Goal: Task Accomplishment & Management: Manage account settings

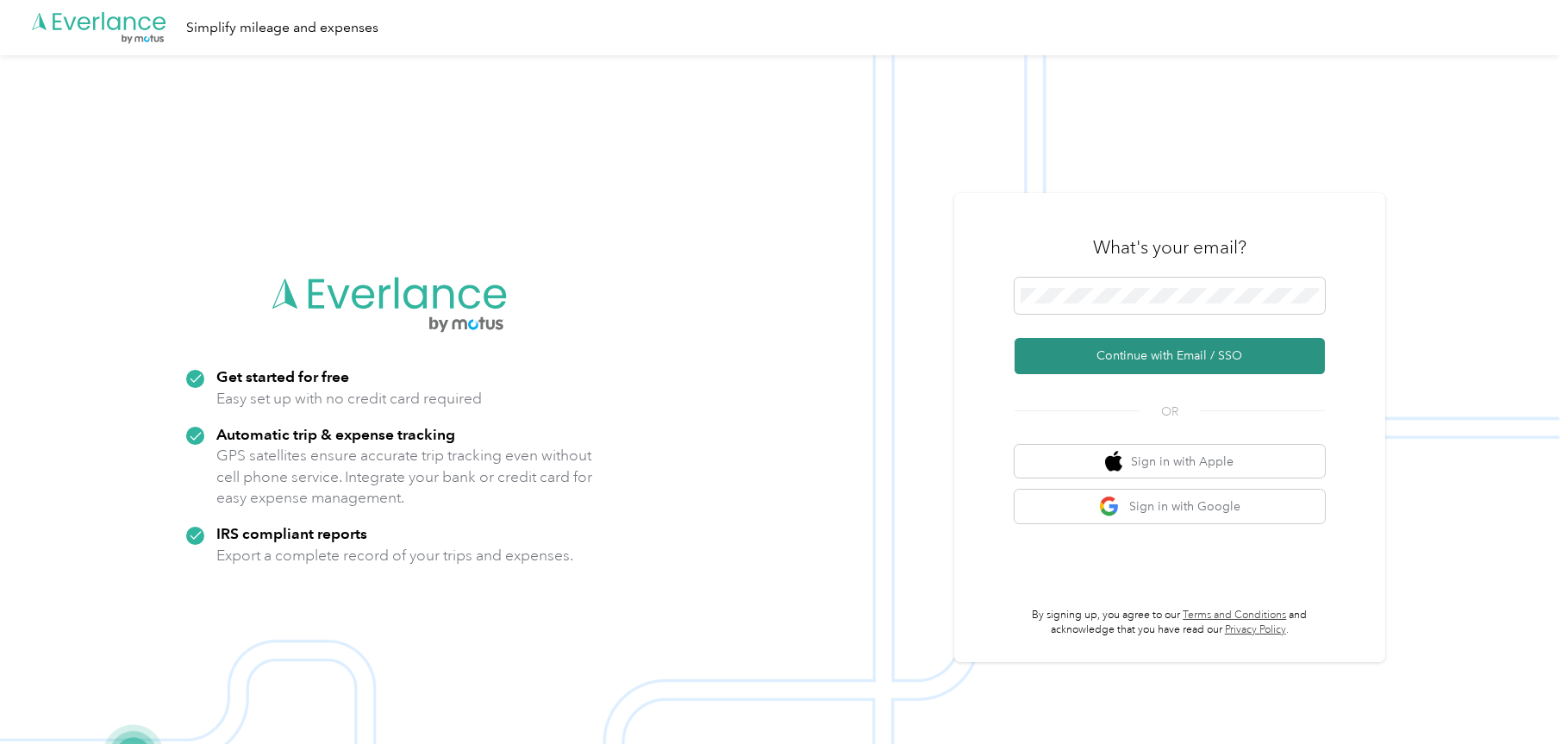
click at [1156, 349] on button "Continue with Email / SSO" at bounding box center [1169, 356] width 310 height 37
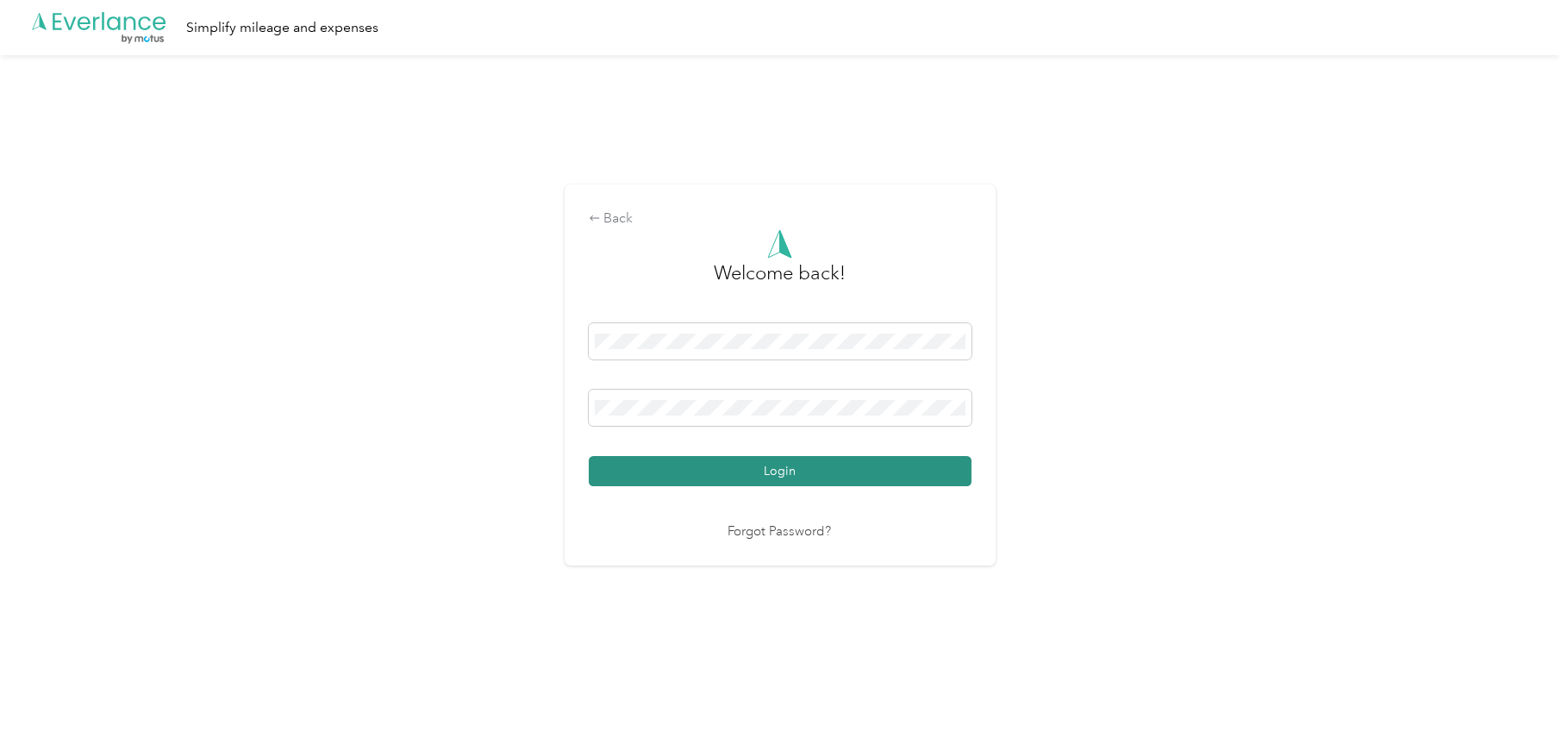
click at [761, 477] on button "Login" at bounding box center [780, 471] width 382 height 30
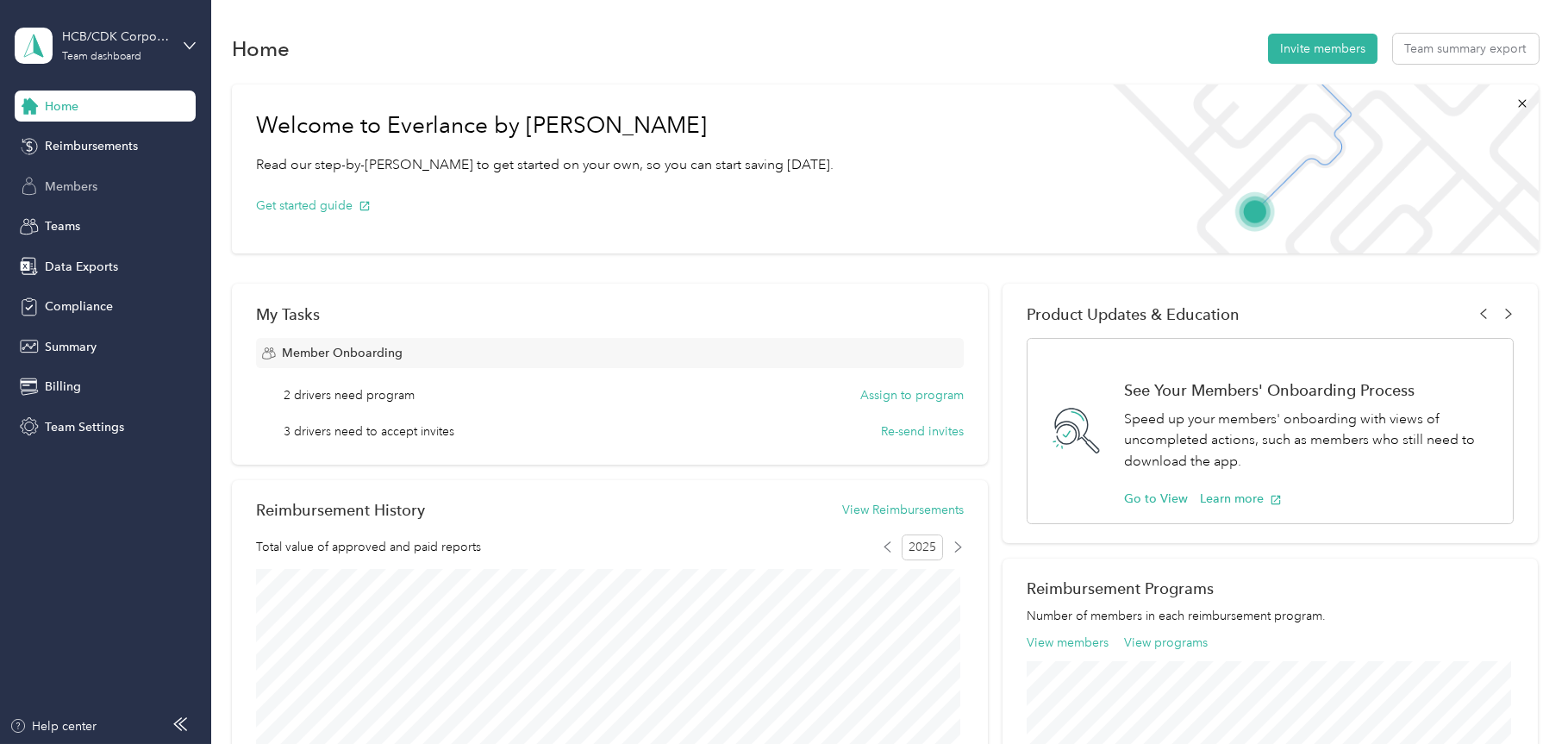
click at [78, 189] on span "Members" at bounding box center [71, 186] width 53 height 18
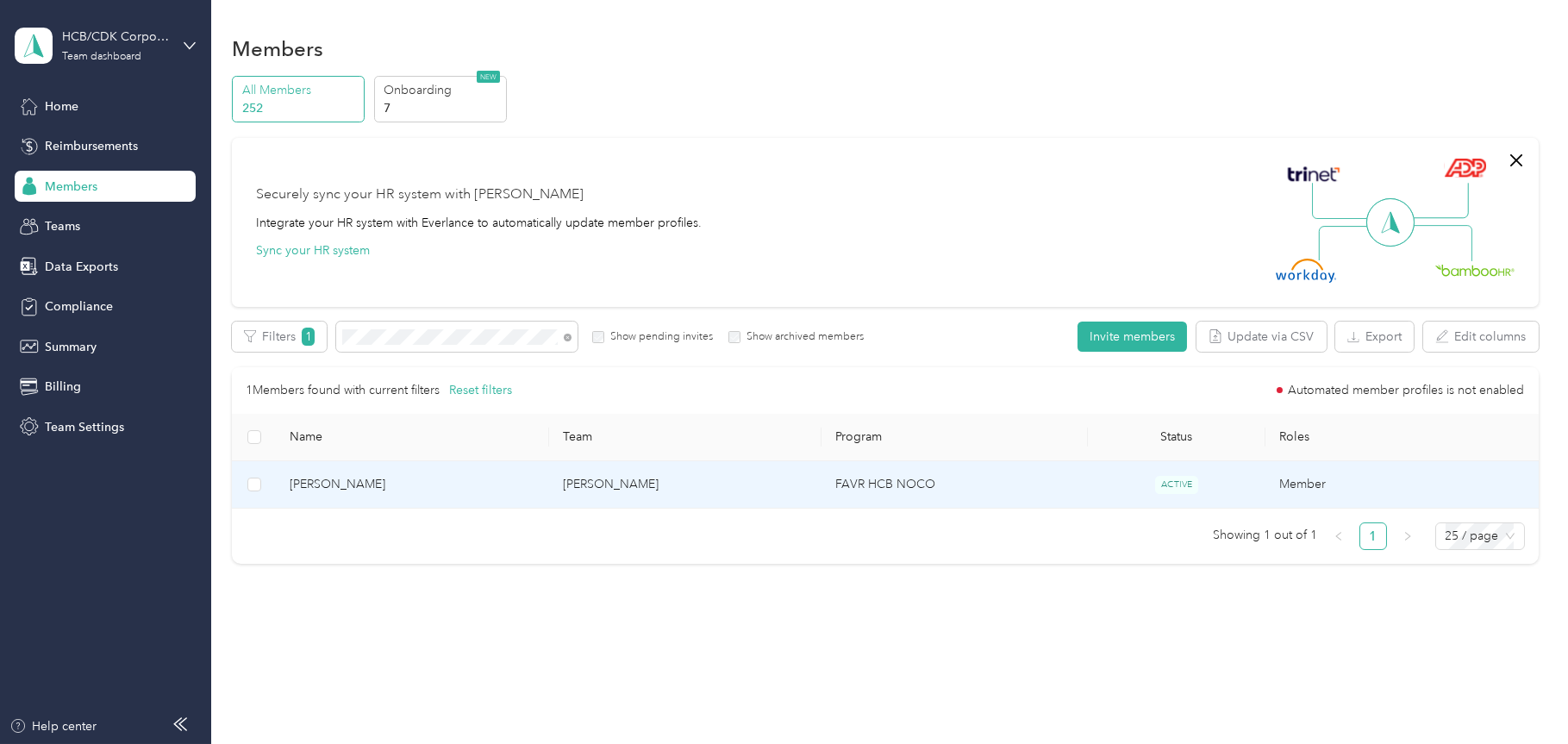
click at [334, 485] on span "[PERSON_NAME]" at bounding box center [412, 485] width 246 height 19
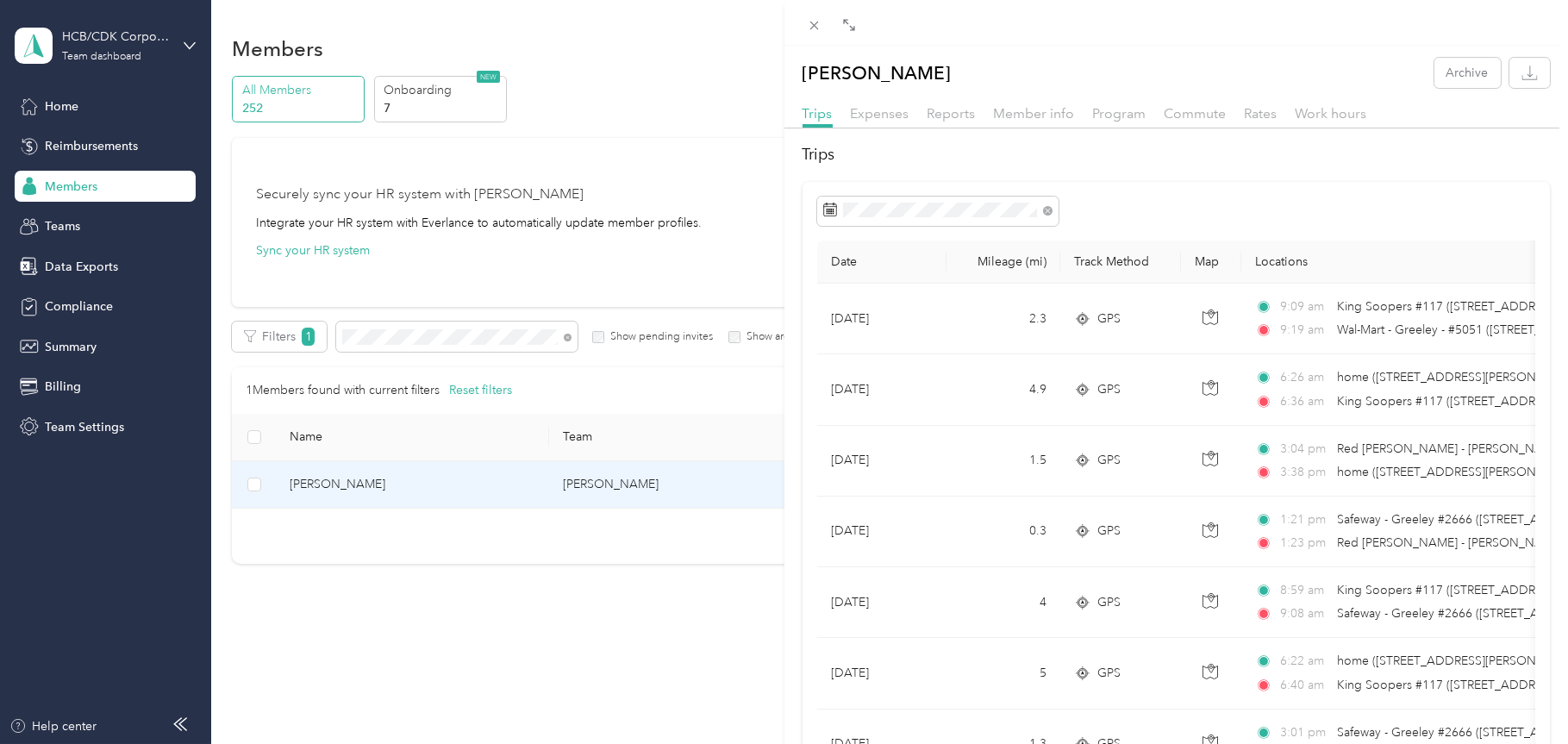
click at [1198, 198] on div at bounding box center [1176, 211] width 718 height 30
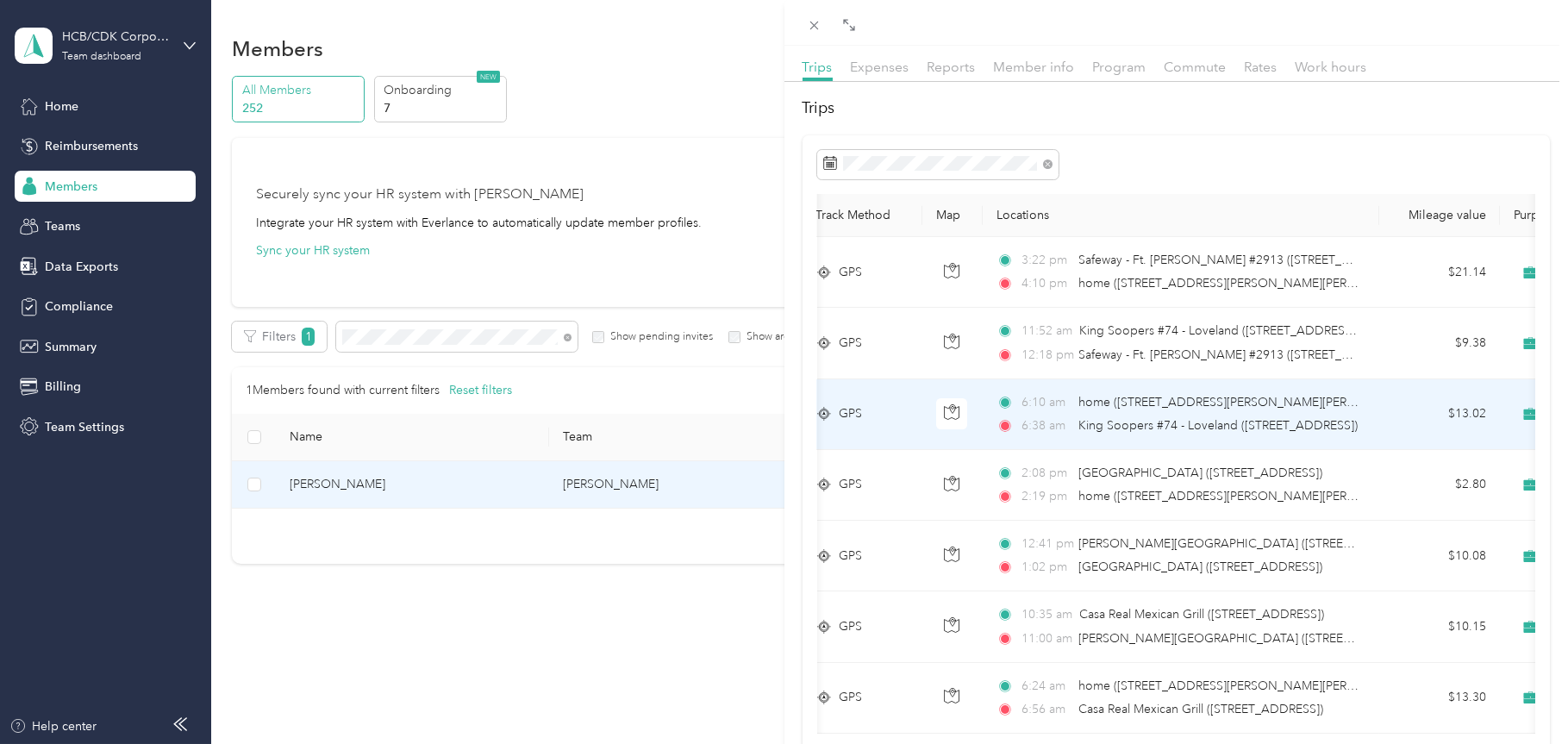
scroll to position [86, 0]
